Goal: Information Seeking & Learning: Learn about a topic

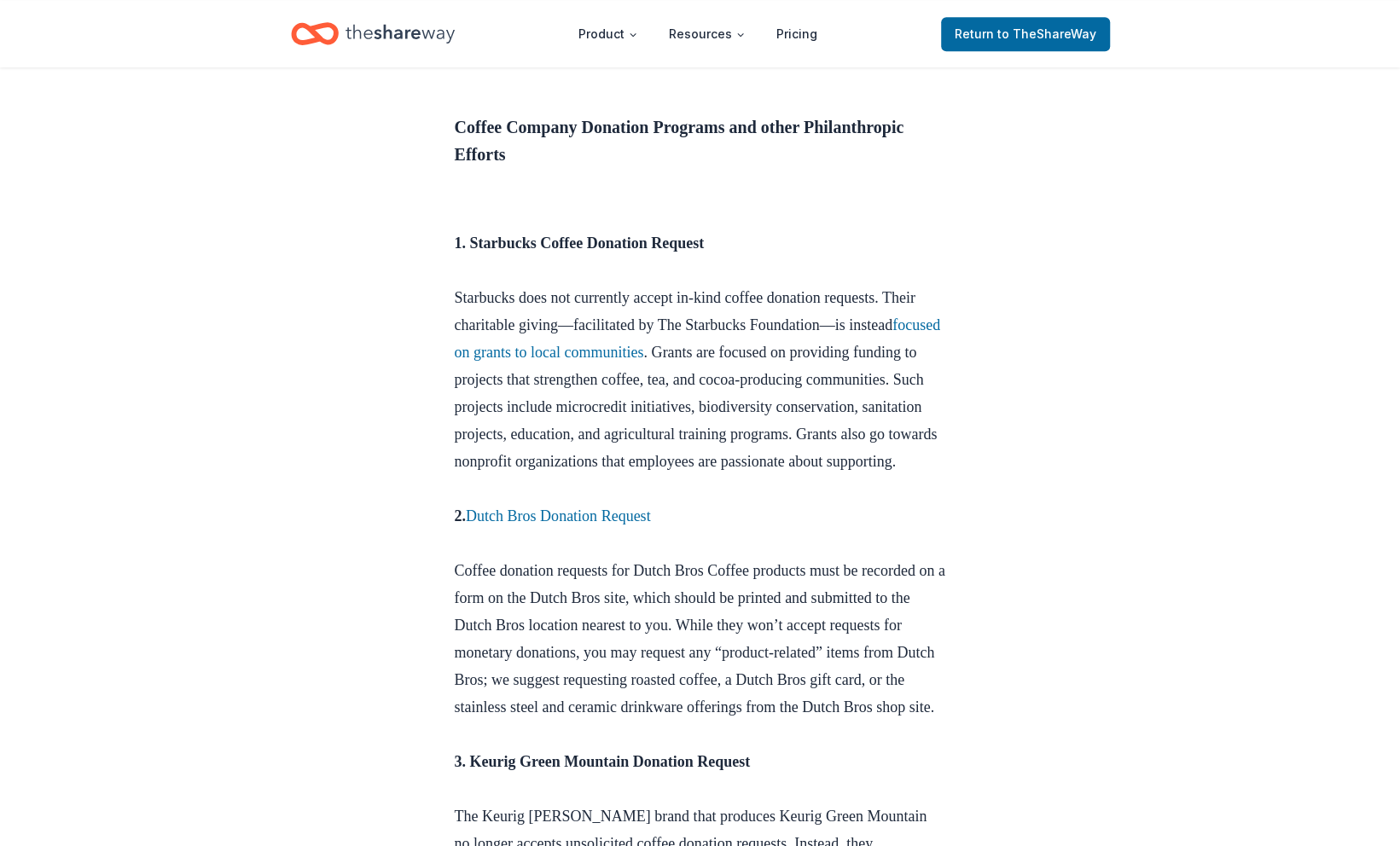
scroll to position [819, 0]
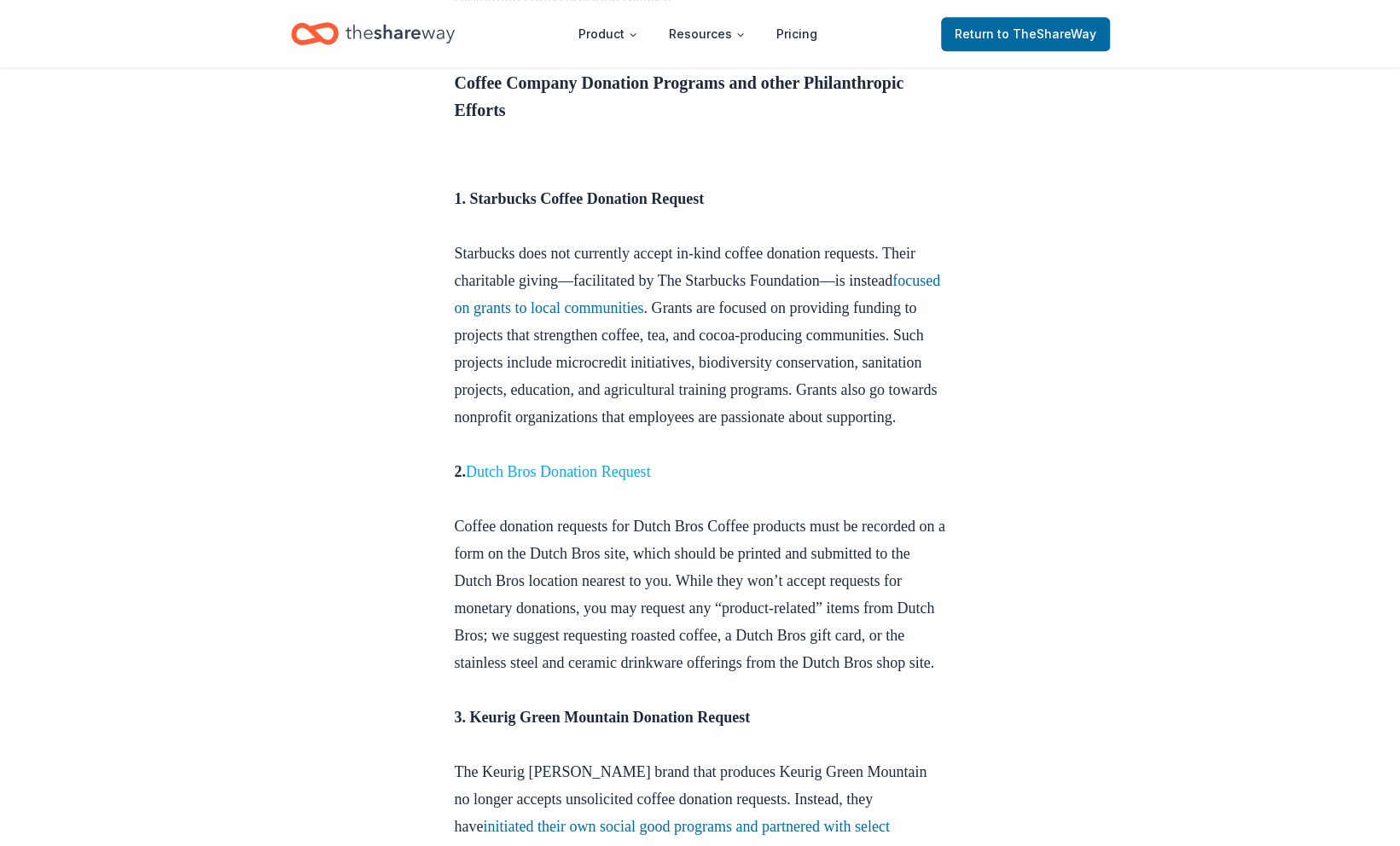
click at [593, 480] on link "Dutch Bros Donation Request" at bounding box center [557, 472] width 185 height 17
click at [594, 480] on link "Dutch Bros Donation Request" at bounding box center [557, 472] width 185 height 17
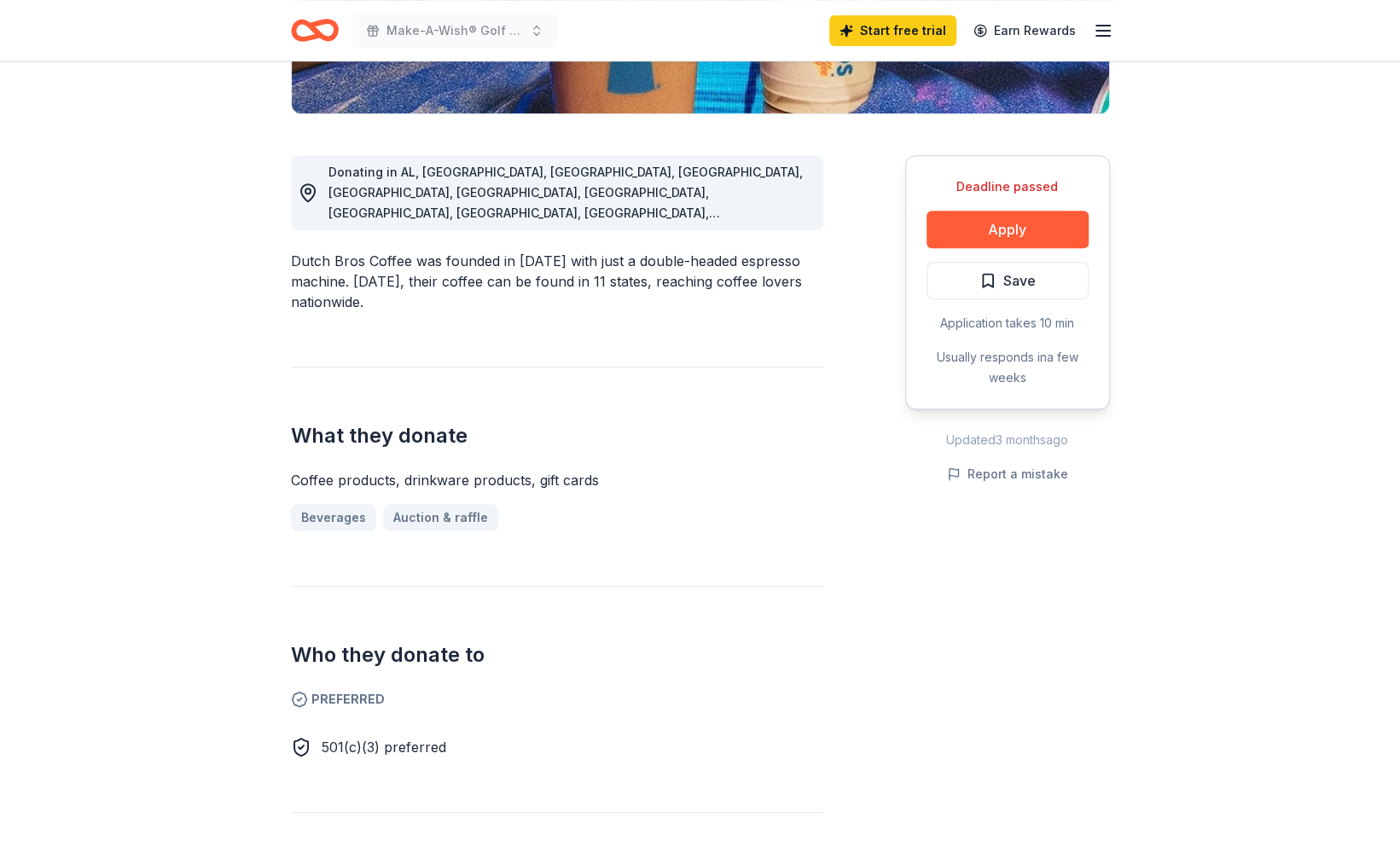
scroll to position [403, 0]
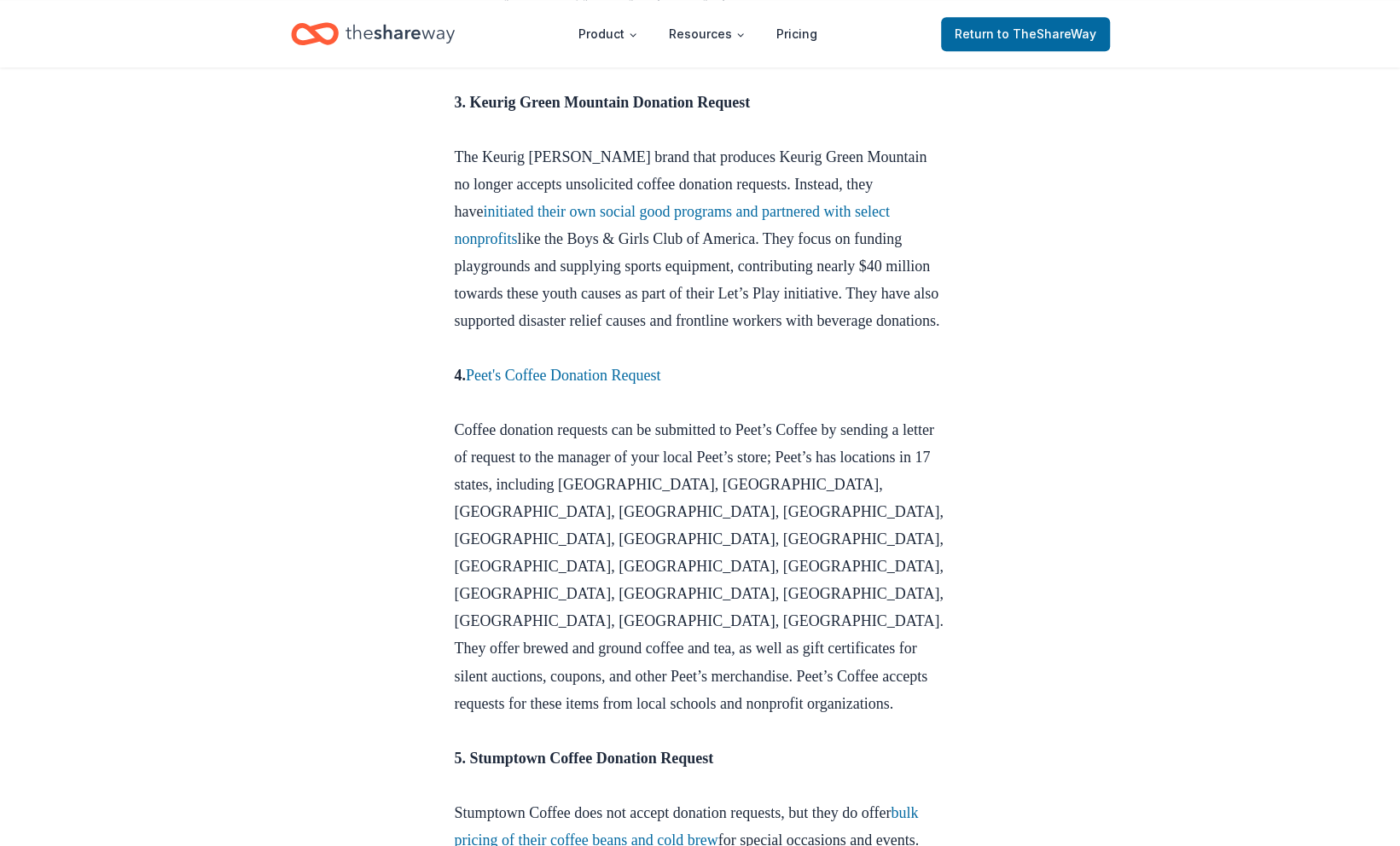
scroll to position [1435, 0]
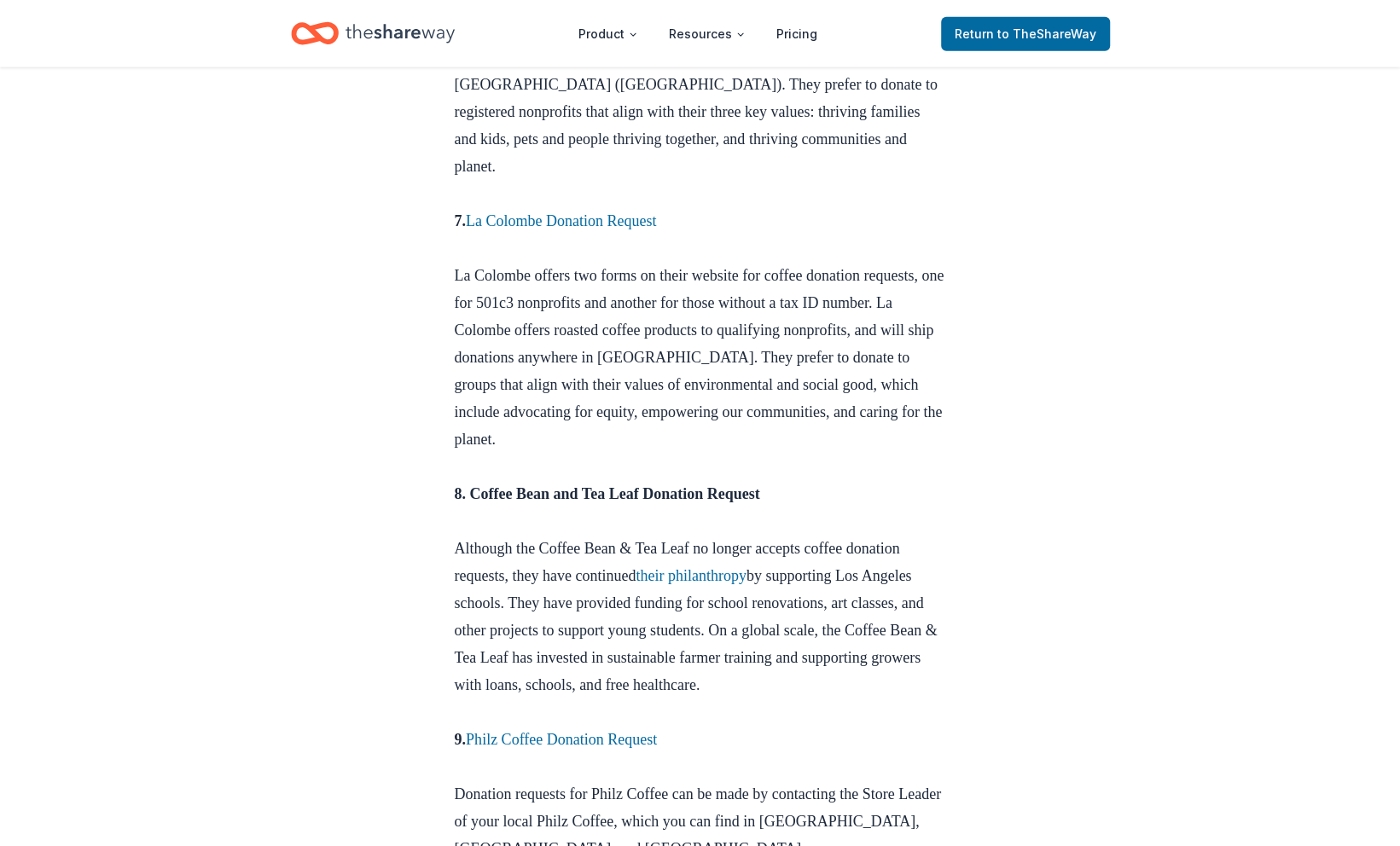
scroll to position [2844, 0]
